Goal: Information Seeking & Learning: Learn about a topic

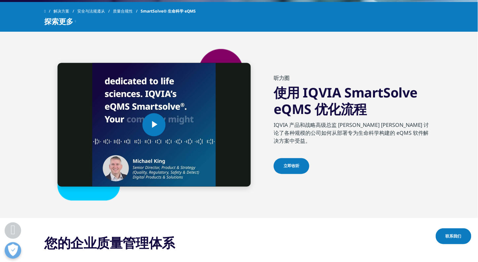
scroll to position [297, 0]
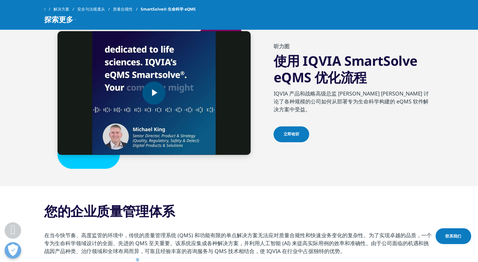
click at [166, 134] on img "Video Player" at bounding box center [153, 92] width 193 height 123
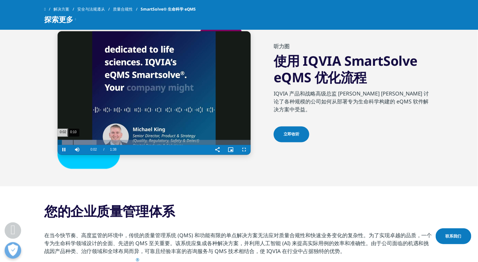
click at [70, 142] on div "Loaded : 20.26% 0:10 0:02" at bounding box center [153, 142] width 193 height 5
click at [79, 143] on div "0:11" at bounding box center [79, 142] width 0 height 5
click at [85, 142] on div "0:13" at bounding box center [84, 142] width 0 height 5
click at [89, 142] on div "Progress Bar" at bounding box center [86, 142] width 59 height 5
click at [107, 142] on div "0:25" at bounding box center [107, 142] width 0 height 5
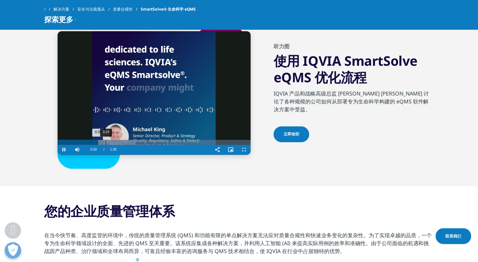
click at [106, 141] on div "Progress Bar" at bounding box center [96, 142] width 78 height 5
click at [111, 142] on div "0:27" at bounding box center [111, 142] width 0 height 5
click at [119, 142] on div "Progress Bar" at bounding box center [96, 142] width 78 height 5
click at [125, 141] on div "0:34" at bounding box center [125, 142] width 0 height 5
click at [130, 140] on div "0:36" at bounding box center [129, 142] width 0 height 5
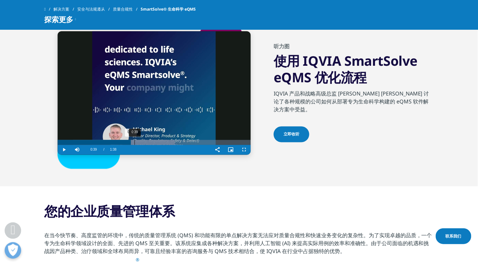
click at [135, 140] on div "Progress Bar" at bounding box center [124, 142] width 102 height 5
click at [140, 139] on video-js "Video Player is loading. Play Video Play Skip Backward Skip Forward Mute Curren…" at bounding box center [153, 92] width 193 height 123
click at [147, 139] on video "Video Player" at bounding box center [153, 92] width 193 height 123
click at [143, 143] on div "0:43" at bounding box center [143, 142] width 0 height 5
click at [148, 143] on div "Progress Bar" at bounding box center [148, 142] width 131 height 5
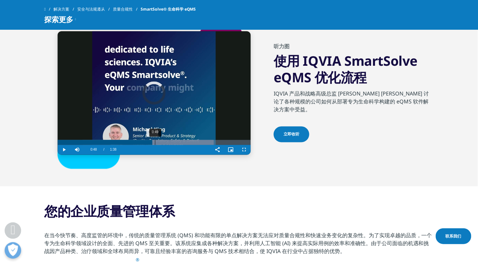
drag, startPoint x: 152, startPoint y: 142, endPoint x: 156, endPoint y: 142, distance: 4.6
click at [155, 142] on div "Loaded : 80.99% 0:49 0:49" at bounding box center [153, 142] width 193 height 5
click at [160, 142] on div "Loaded : 80.99% 0:52 0:50" at bounding box center [153, 142] width 193 height 5
click at [161, 142] on div "0:52" at bounding box center [160, 142] width 0 height 5
click at [164, 142] on div "0:54" at bounding box center [164, 142] width 0 height 5
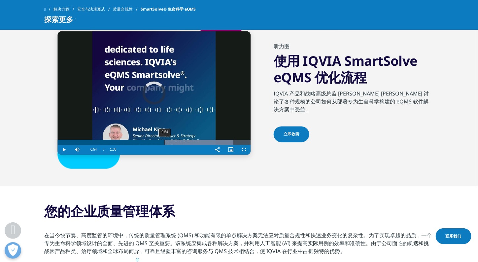
click at [168, 141] on div "Progress Bar" at bounding box center [167, 142] width 131 height 5
drag, startPoint x: 170, startPoint y: 141, endPoint x: 174, endPoint y: 141, distance: 4.3
click at [173, 141] on div "Loaded : 91.11% 0:57 0:57" at bounding box center [153, 142] width 193 height 5
click at [175, 141] on div "1:00" at bounding box center [175, 142] width 0 height 5
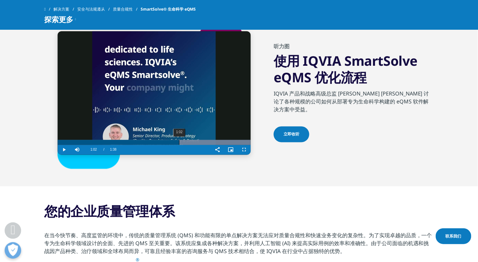
click at [179, 141] on div "Loaded : 100.00% 1:02 1:02" at bounding box center [153, 142] width 193 height 5
click at [180, 141] on div "Progress Bar" at bounding box center [176, 142] width 148 height 5
drag, startPoint x: 182, startPoint y: 141, endPoint x: 186, endPoint y: 141, distance: 4.7
click at [183, 141] on div "Loaded : 100.00% 1:02 1:03" at bounding box center [153, 142] width 193 height 5
click at [187, 141] on div "1:06" at bounding box center [186, 142] width 0 height 5
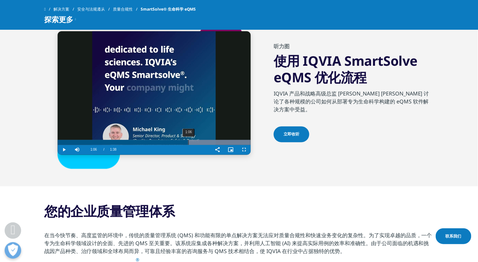
click at [188, 141] on div "1:06" at bounding box center [188, 142] width 0 height 5
click at [189, 141] on div "1:07" at bounding box center [189, 142] width 0 height 5
click at [191, 141] on div "Loaded : 100.00% 1:07 1:07" at bounding box center [153, 142] width 193 height 5
click at [193, 141] on div "1:09" at bounding box center [192, 142] width 0 height 5
click at [195, 141] on div "1:10" at bounding box center [195, 142] width 0 height 5
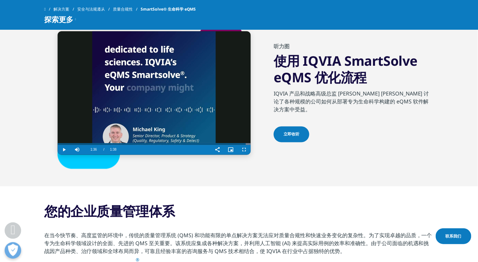
drag, startPoint x: 198, startPoint y: 141, endPoint x: 246, endPoint y: 148, distance: 48.6
click at [247, 144] on div "Loaded : 100.00% 1:36 1:36" at bounding box center [153, 144] width 193 height 2
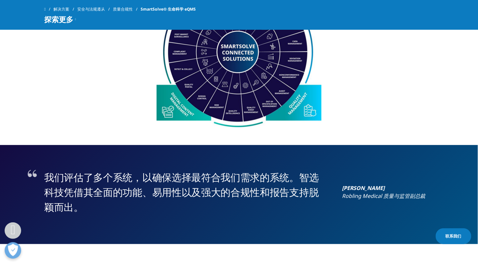
click at [365, 169] on section "我们评估了多个系统，以确保选择最符合我们需求的系统。智选科技凭借其全面的功能、易用性以及强大的合规性和报告支持脱颖而出。 Hannah Seevaratnam…" at bounding box center [239, 194] width 478 height 99
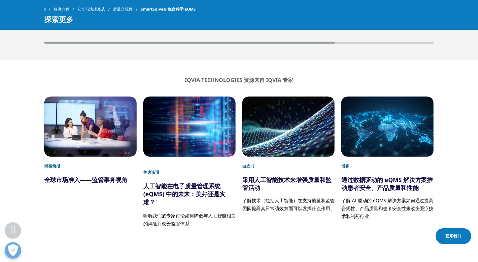
scroll to position [1451, 0]
click at [377, 175] on h5 "通过数据驱动的 eQMS 解决方案推动患者安全、产品质量和性能" at bounding box center [387, 180] width 92 height 22
click at [370, 145] on div "4 / 7" at bounding box center [387, 126] width 92 height 60
click at [454, 104] on div "IQVIA Technologies 资源来自 IQVIA 专家 洞察简报 全球市场准入——监管事务视角 炉边谈话 人工智能在电子质量管理系统 (eQMS) …" at bounding box center [239, 182] width 458 height 210
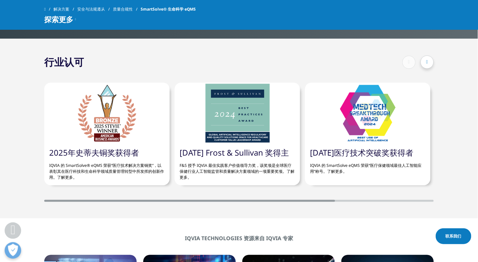
scroll to position [1286, 0]
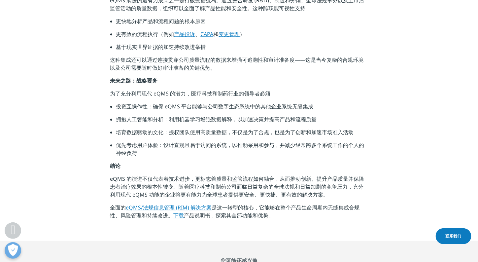
scroll to position [526, 0]
